Goal: Check status: Check status

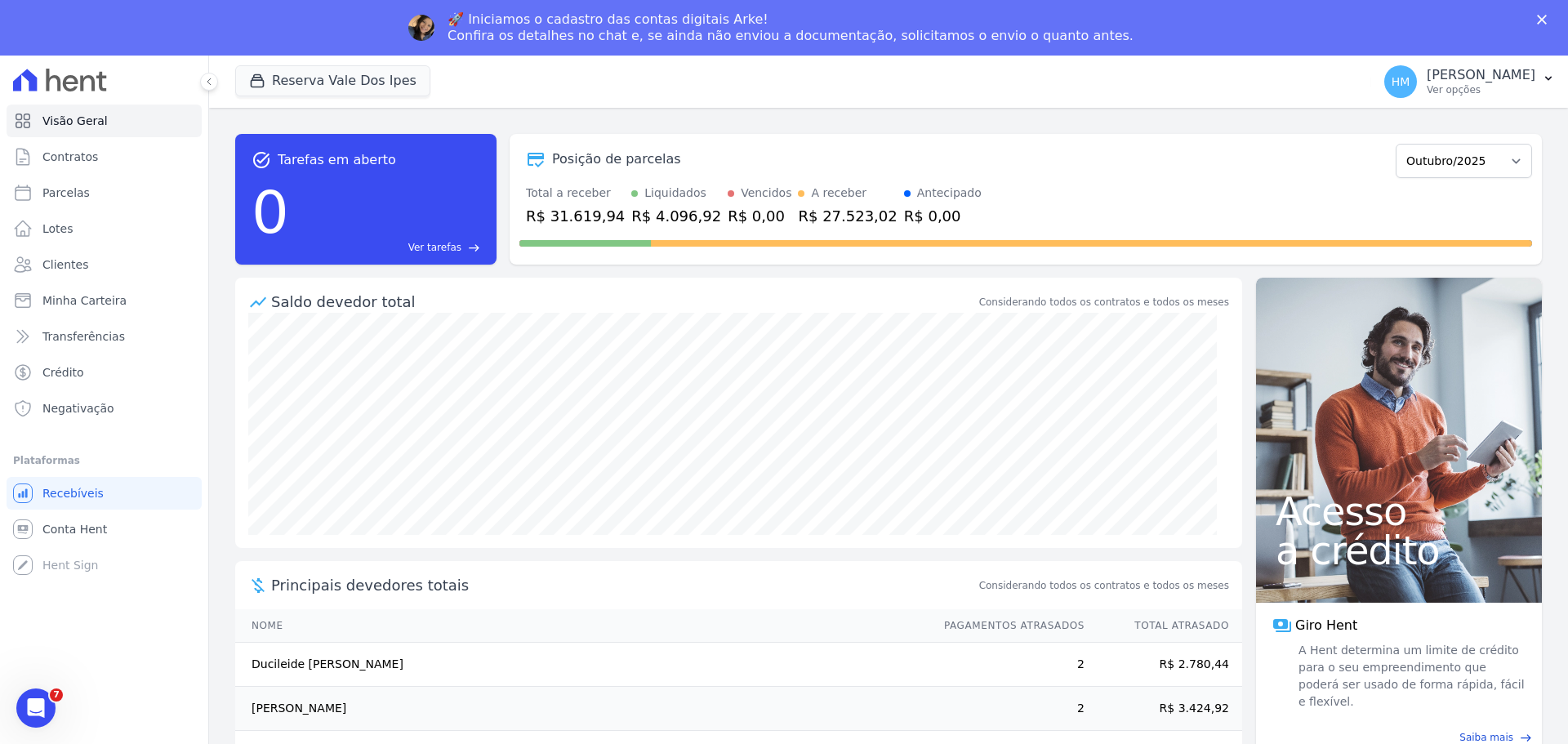
click at [1538, 22] on icon "Fechar" at bounding box center [1541, 19] width 9 height 9
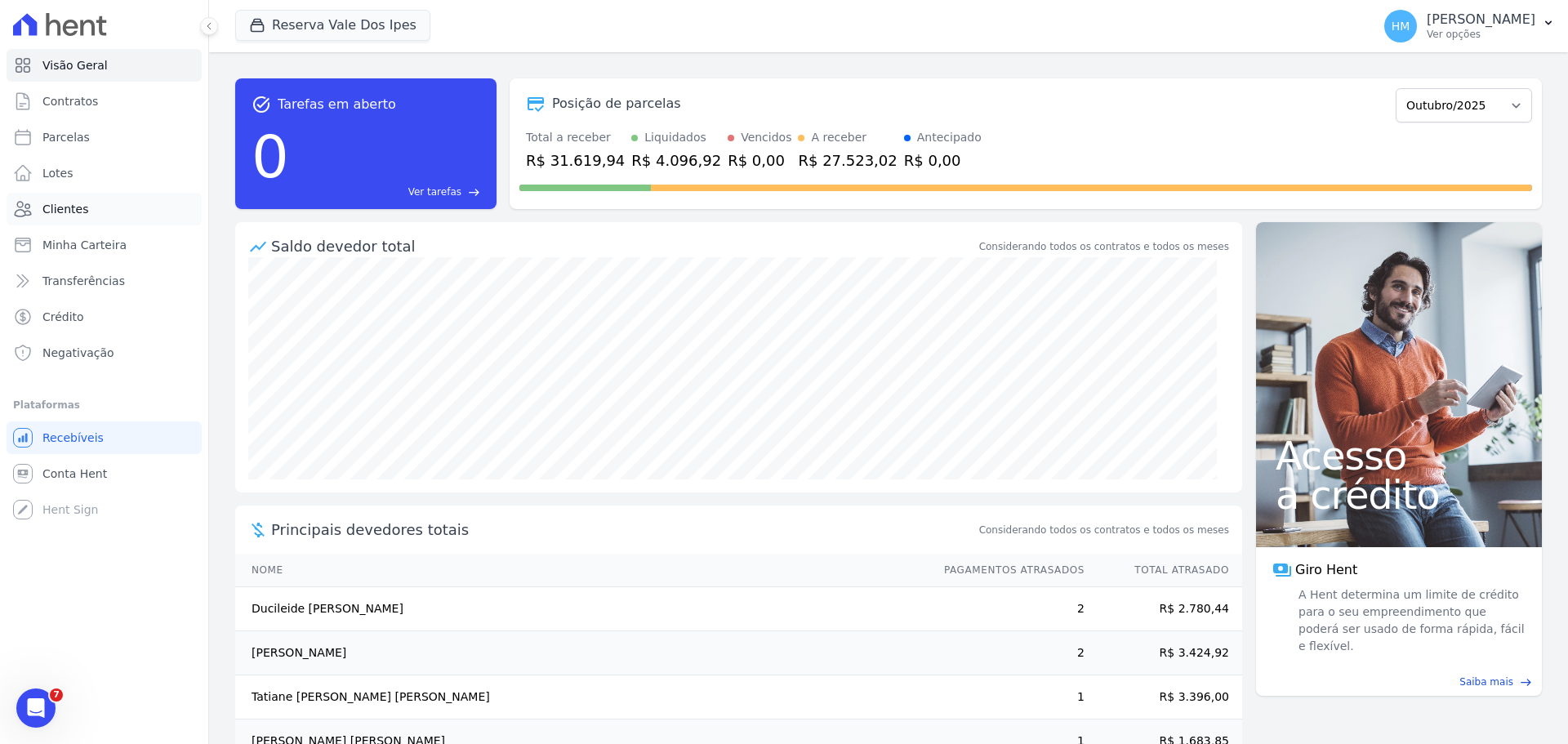
click at [91, 201] on link "Clientes" at bounding box center [104, 209] width 195 height 33
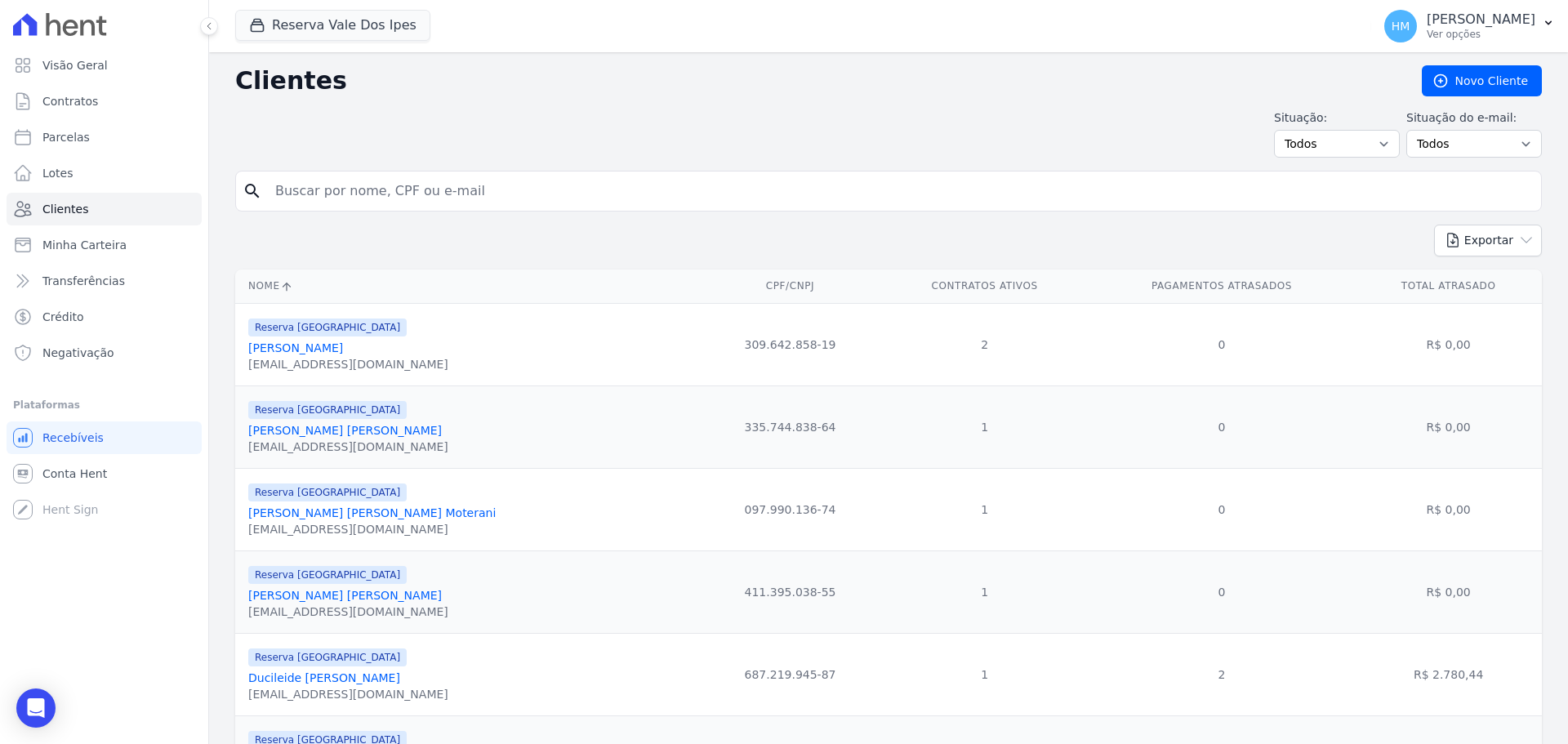
click at [307, 347] on link "[PERSON_NAME]" at bounding box center [296, 347] width 95 height 13
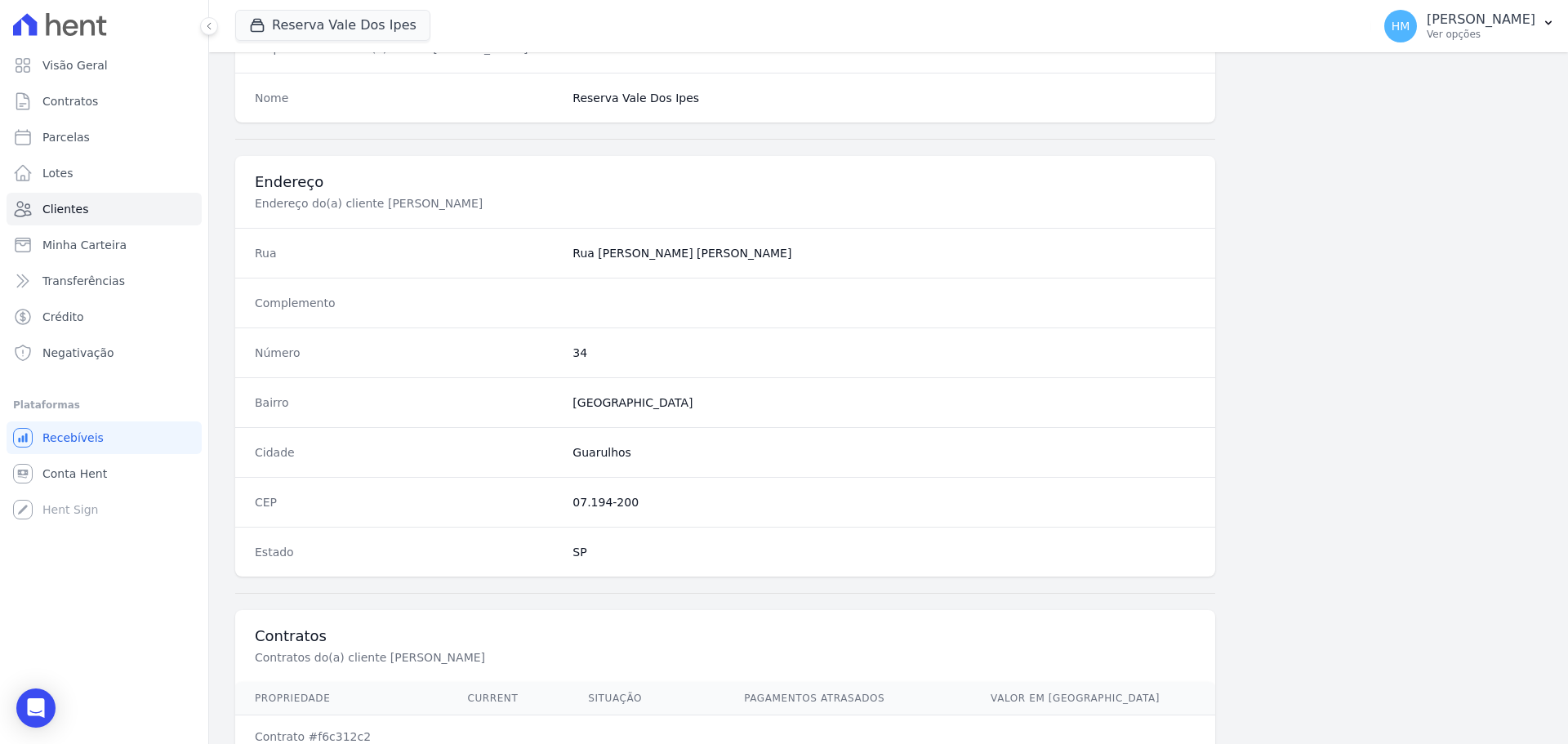
scroll to position [816, 0]
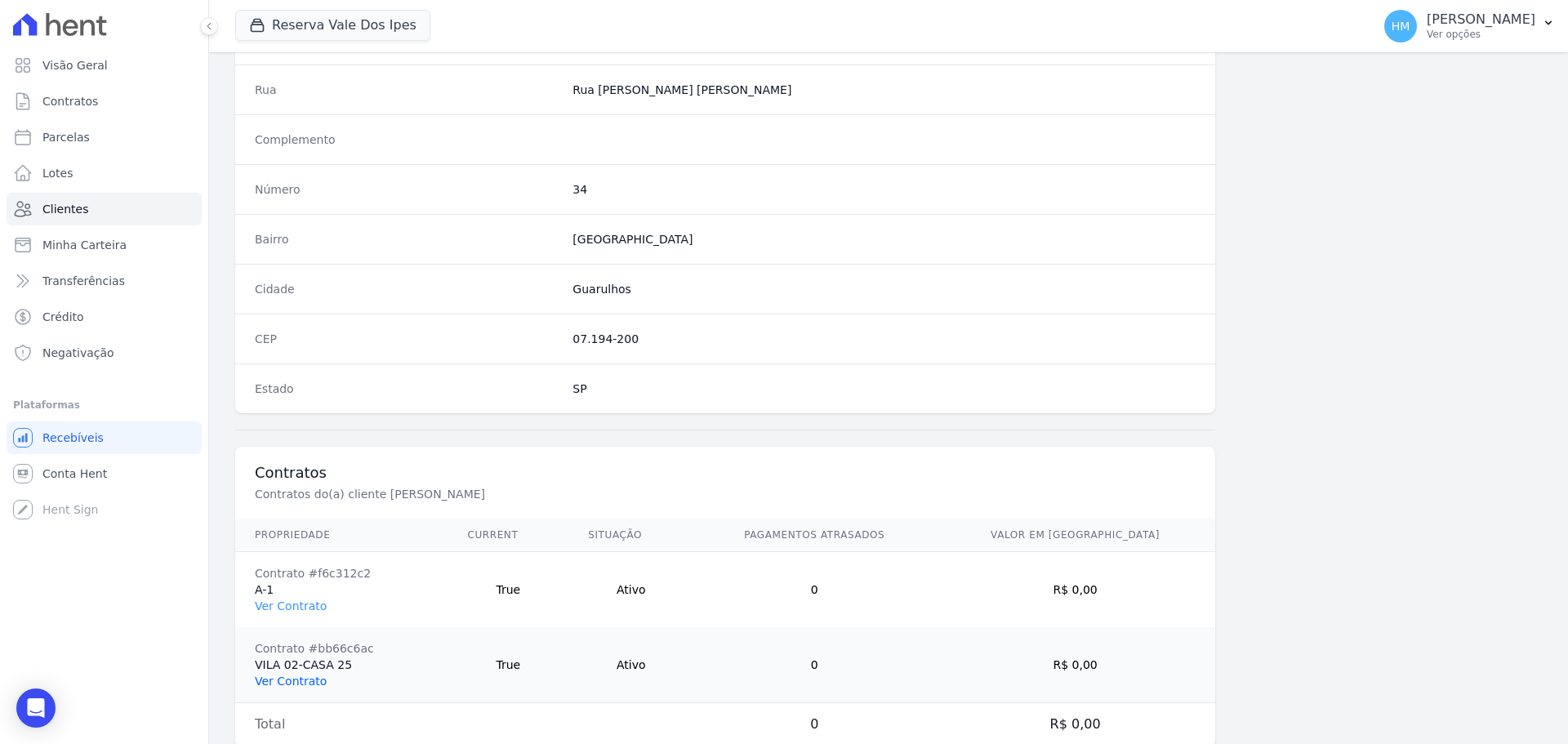
click at [308, 685] on link "Ver Contrato" at bounding box center [290, 680] width 72 height 13
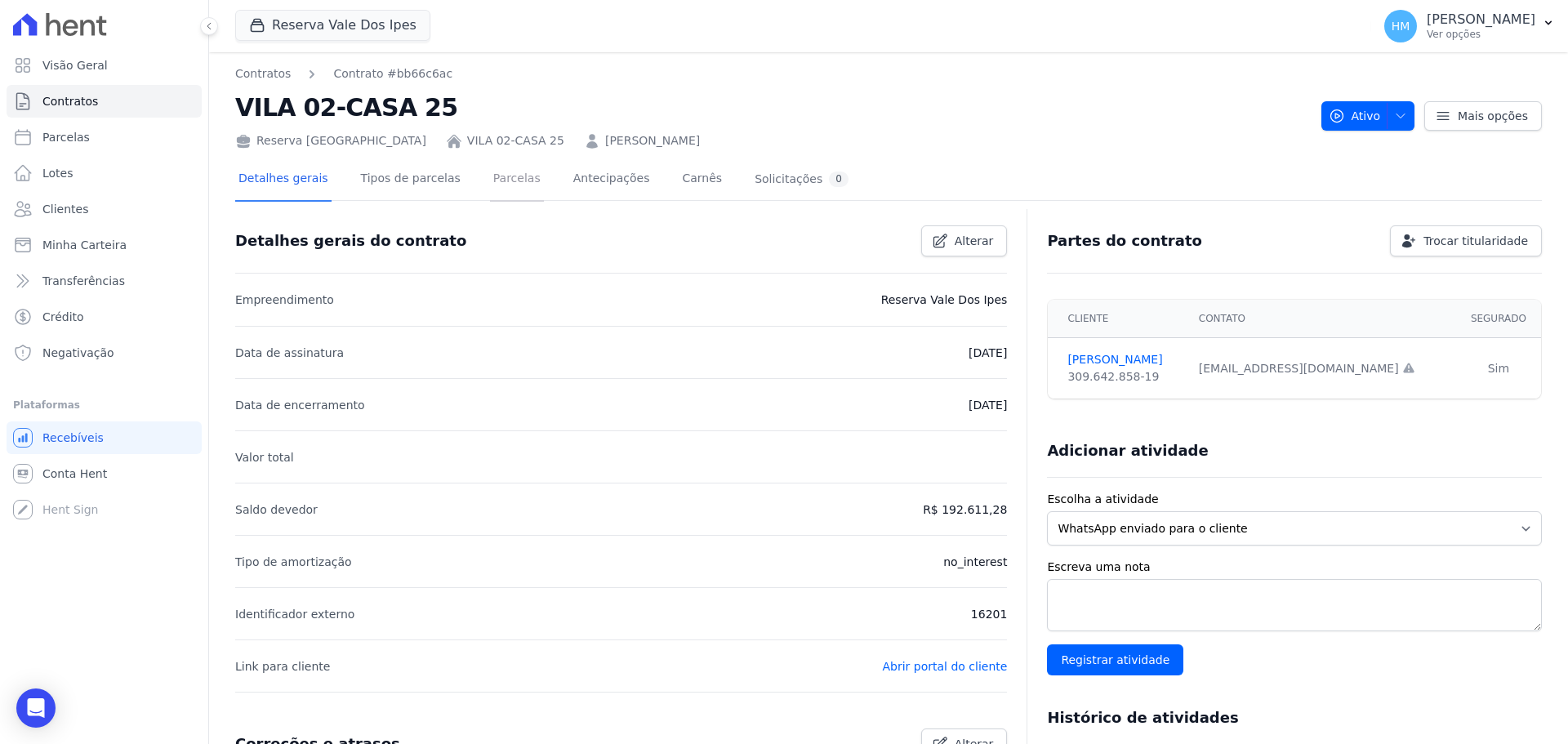
click at [493, 183] on link "Parcelas" at bounding box center [517, 180] width 53 height 43
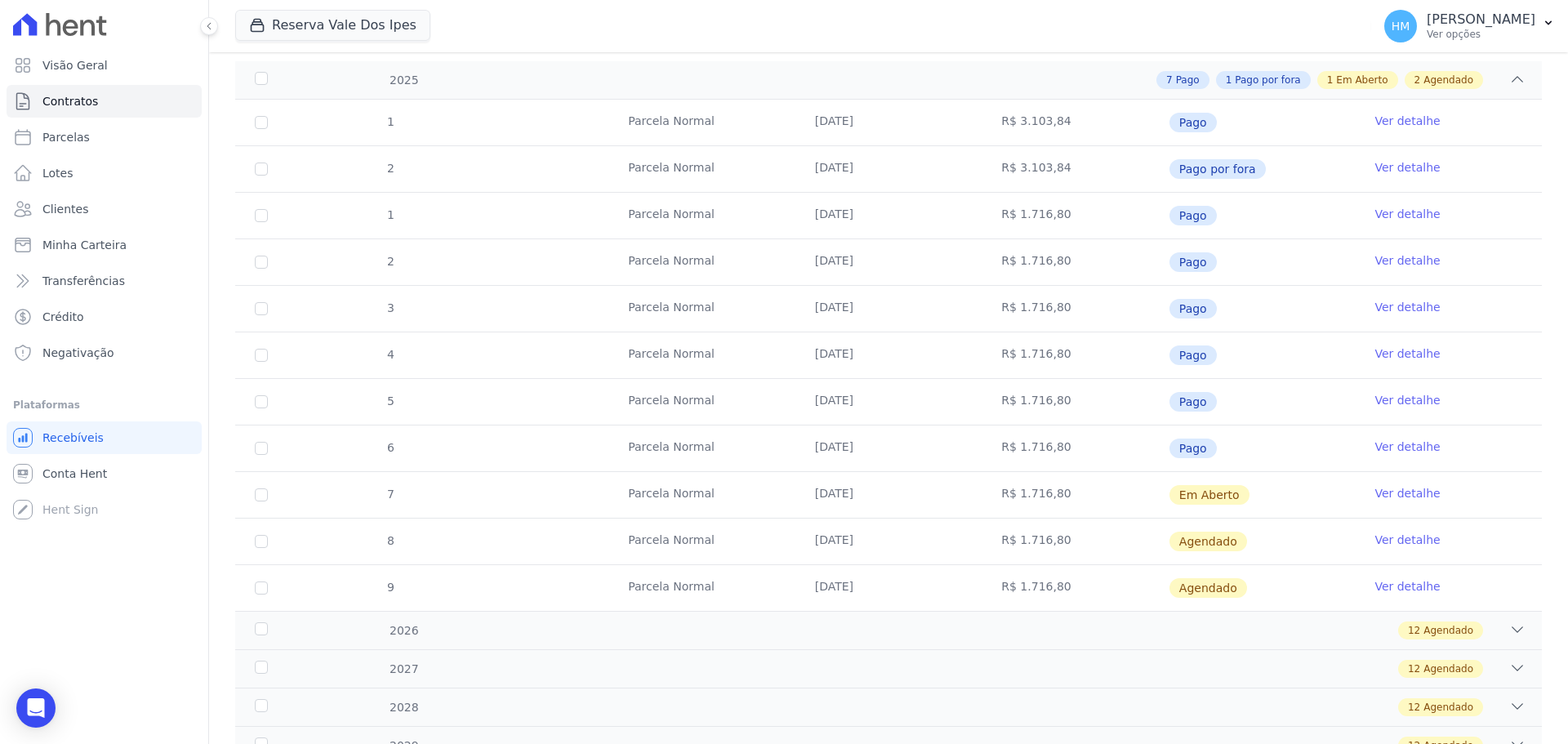
scroll to position [408, 0]
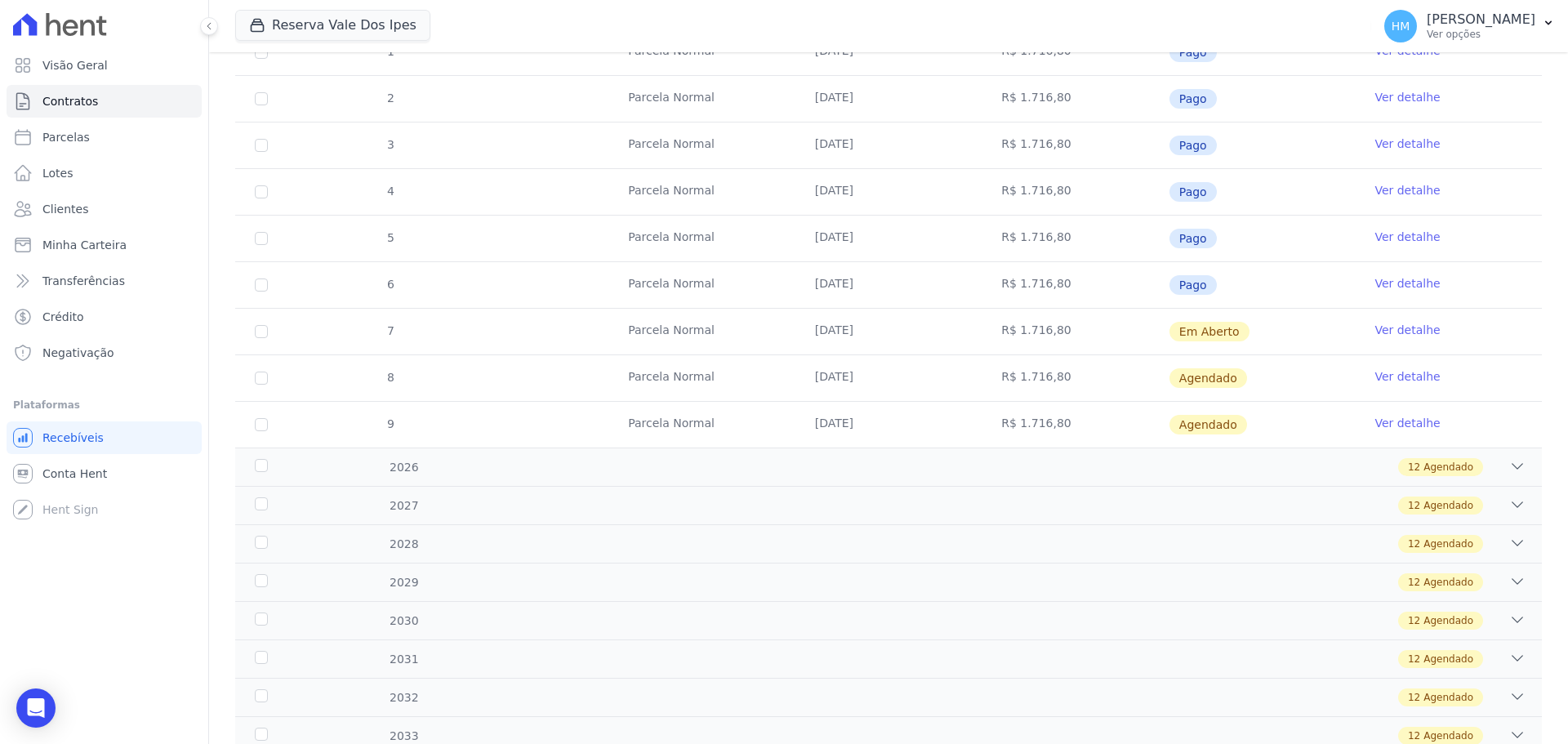
click at [1411, 334] on link "Ver detalhe" at bounding box center [1407, 329] width 66 height 16
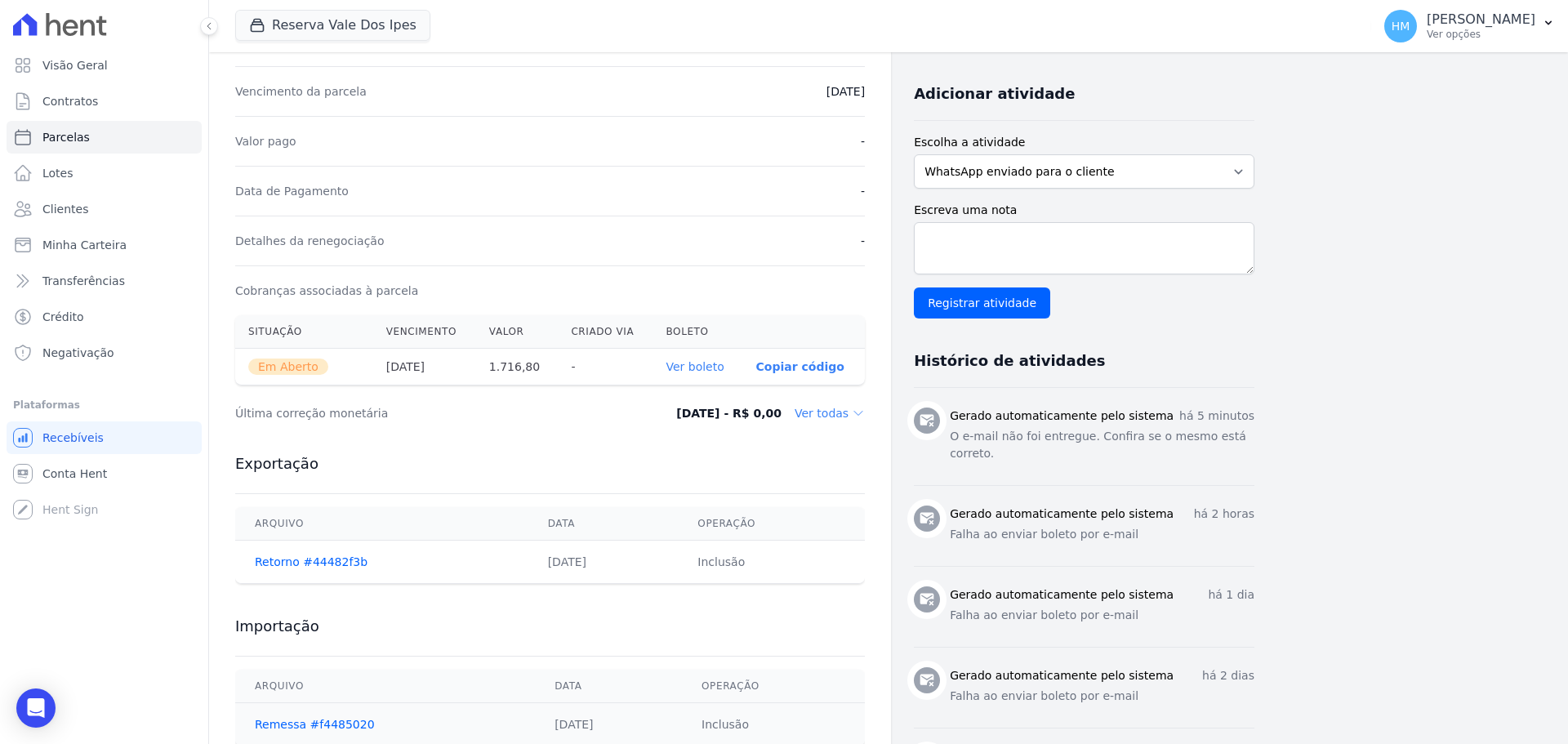
scroll to position [408, 0]
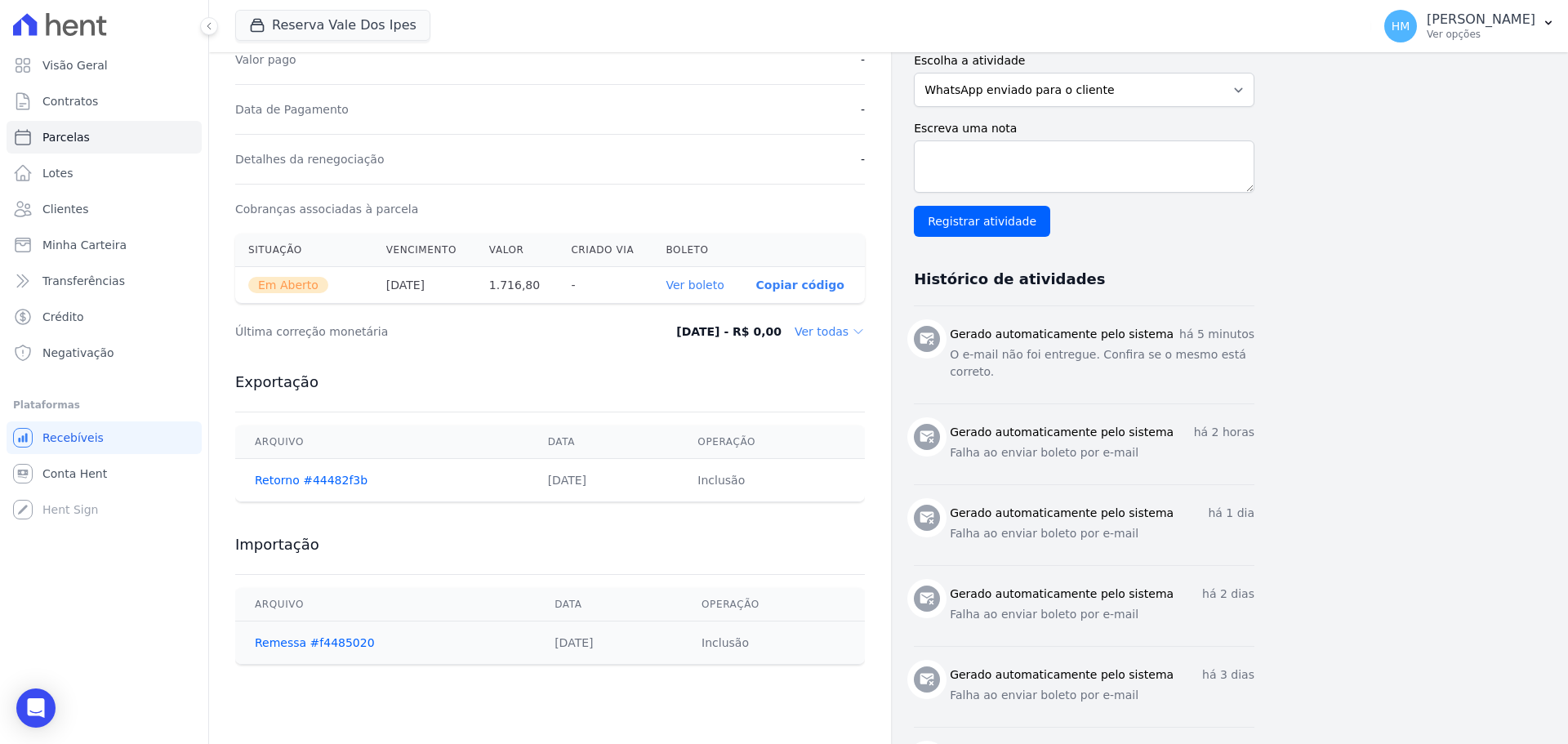
click at [693, 285] on link "Ver boleto" at bounding box center [694, 284] width 58 height 13
